Goal: Check status: Check status

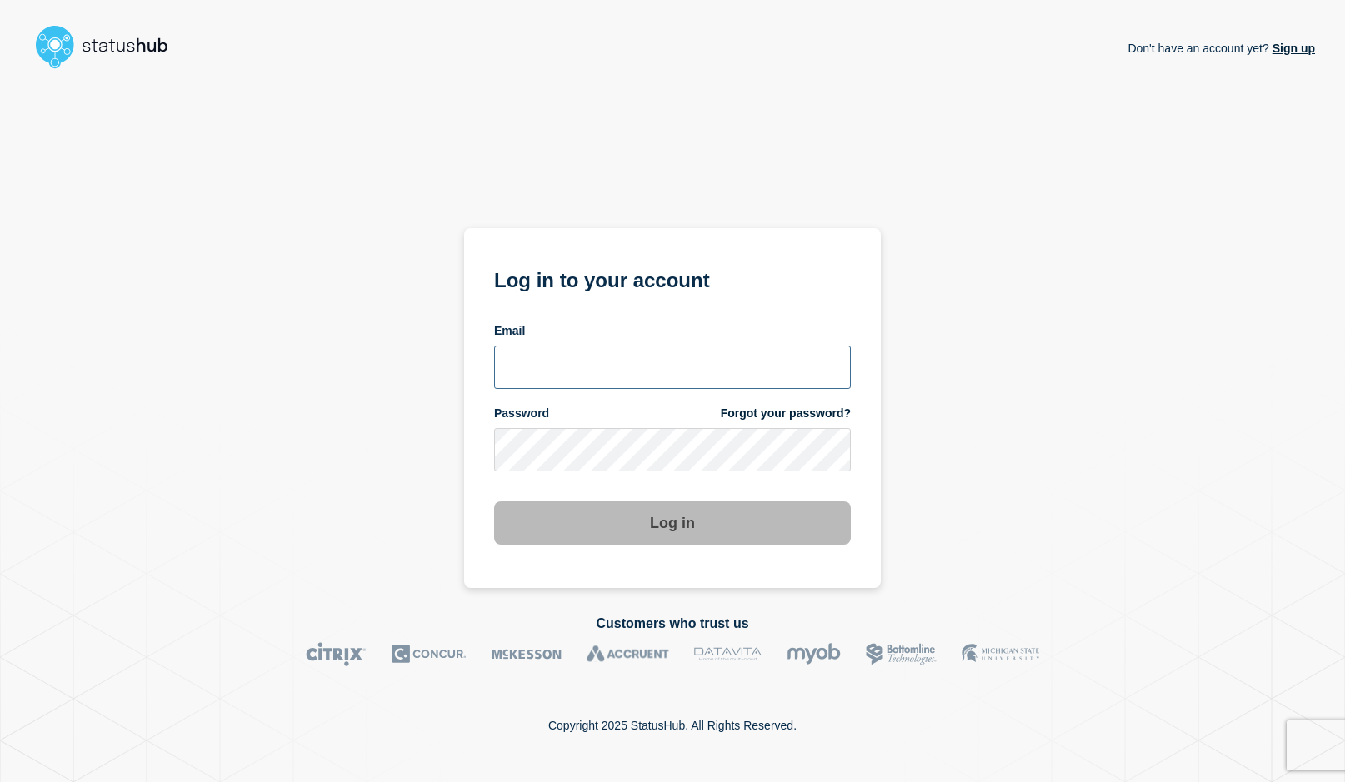
click at [657, 361] on input "email input" at bounding box center [672, 367] width 357 height 43
type input "psawado@clemson.edu"
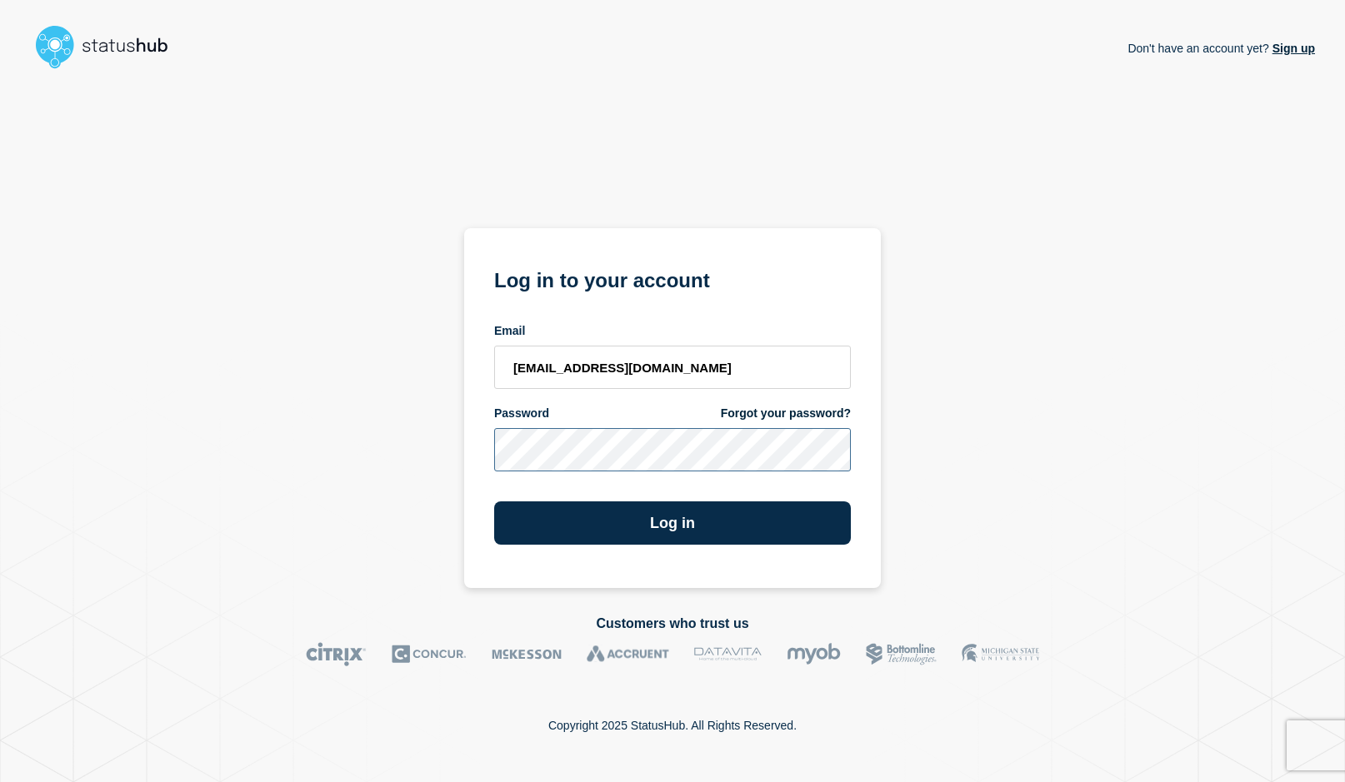
click at [494, 502] on button "Log in" at bounding box center [672, 523] width 357 height 43
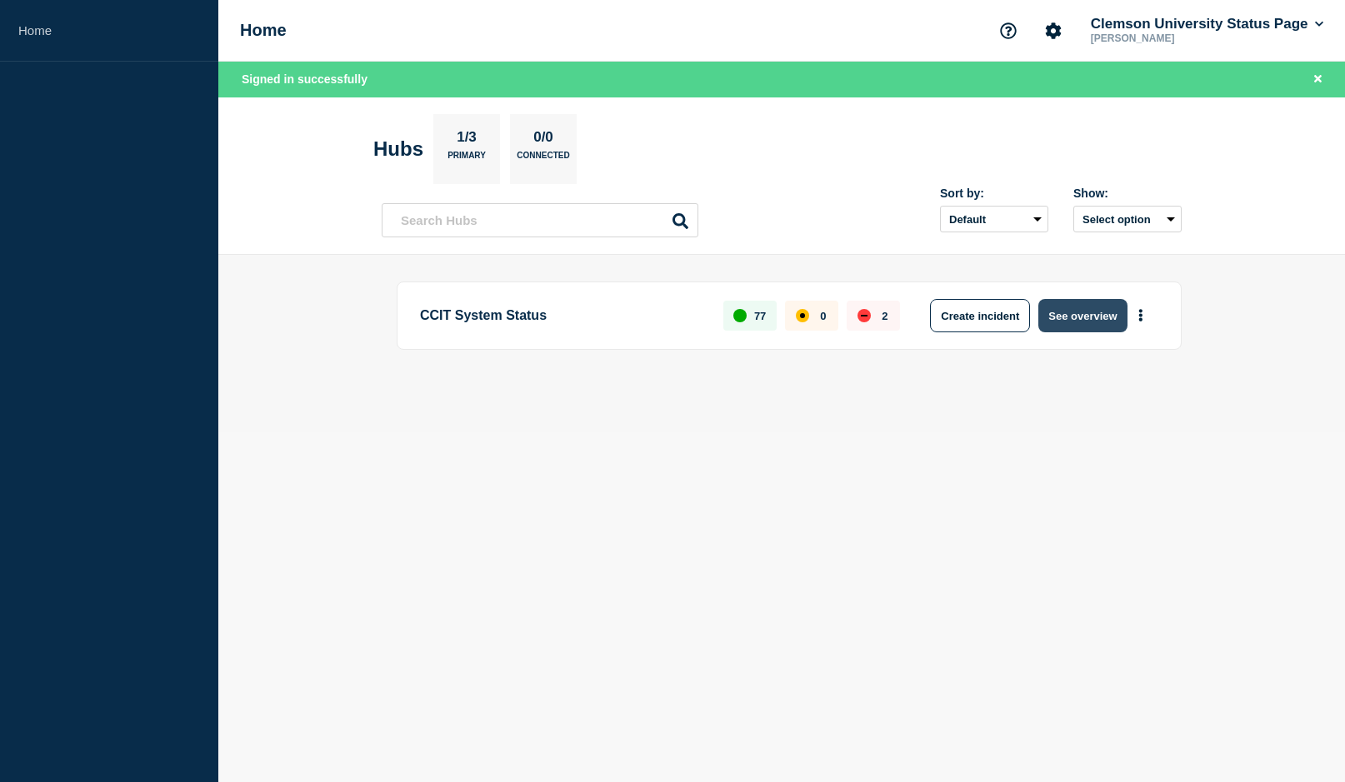
click at [1087, 326] on button "See overview" at bounding box center [1082, 315] width 88 height 33
